Goal: Task Accomplishment & Management: Use online tool/utility

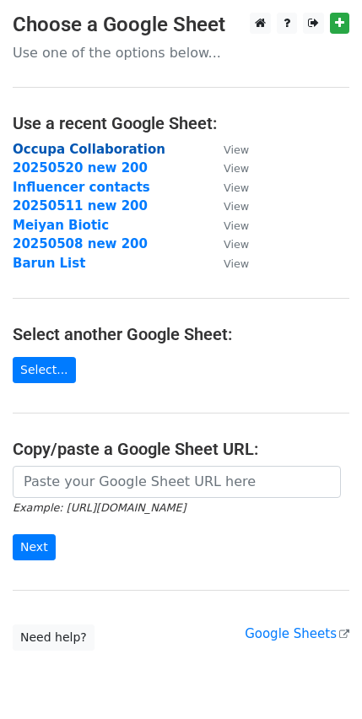
click at [131, 148] on strong "Occupa Collaboration" at bounding box center [89, 149] width 153 height 15
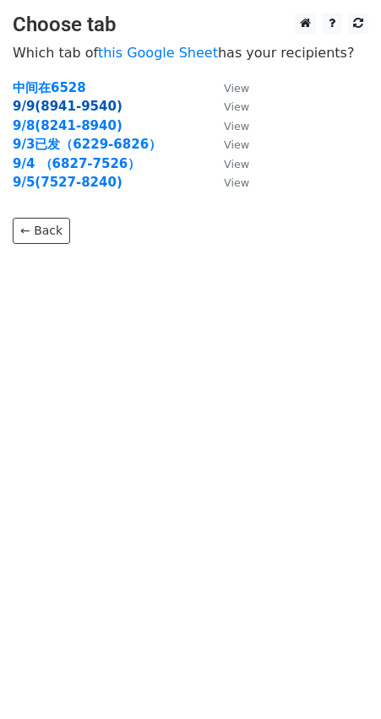
click at [86, 101] on strong "9/9(8941-9540)" at bounding box center [68, 106] width 110 height 15
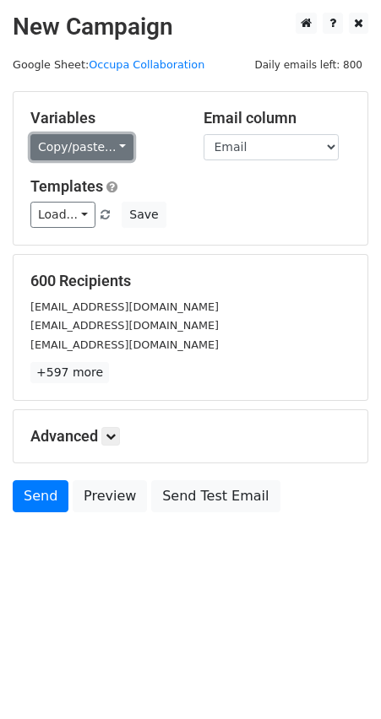
click at [114, 143] on link "Copy/paste..." at bounding box center [81, 147] width 103 height 26
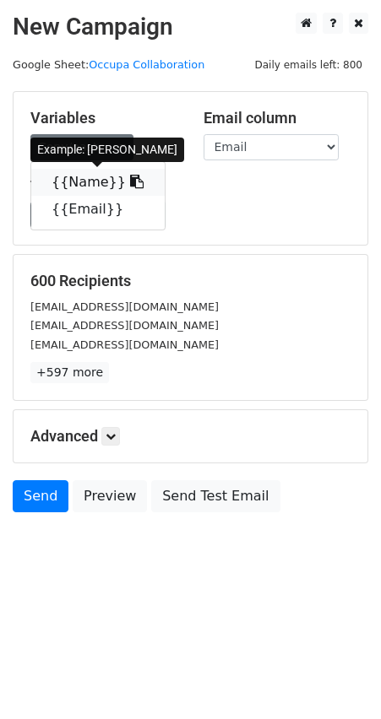
click at [130, 186] on icon at bounding box center [137, 182] width 14 height 14
